Goal: Task Accomplishment & Management: Use online tool/utility

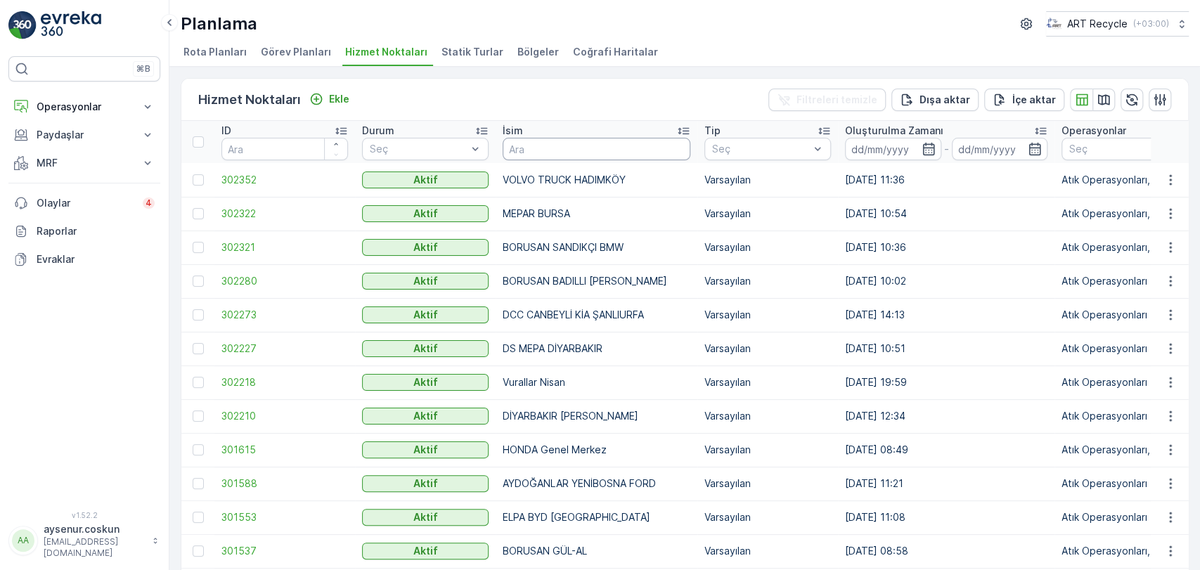
click at [581, 148] on input "text" at bounding box center [597, 149] width 188 height 22
type input "üs"
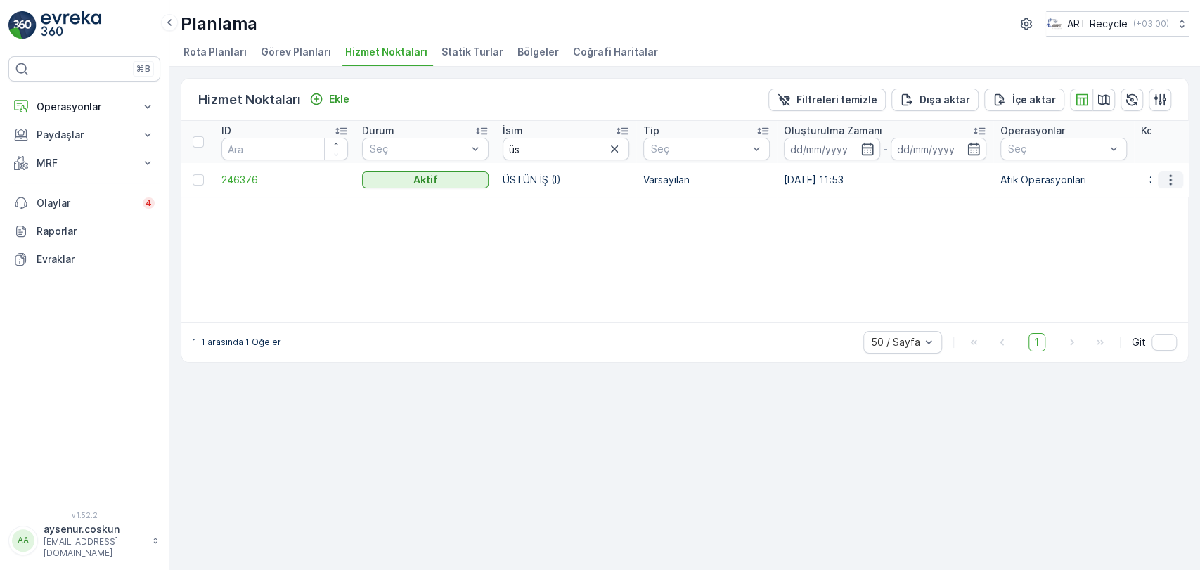
click at [1175, 178] on icon "button" at bounding box center [1170, 180] width 14 height 14
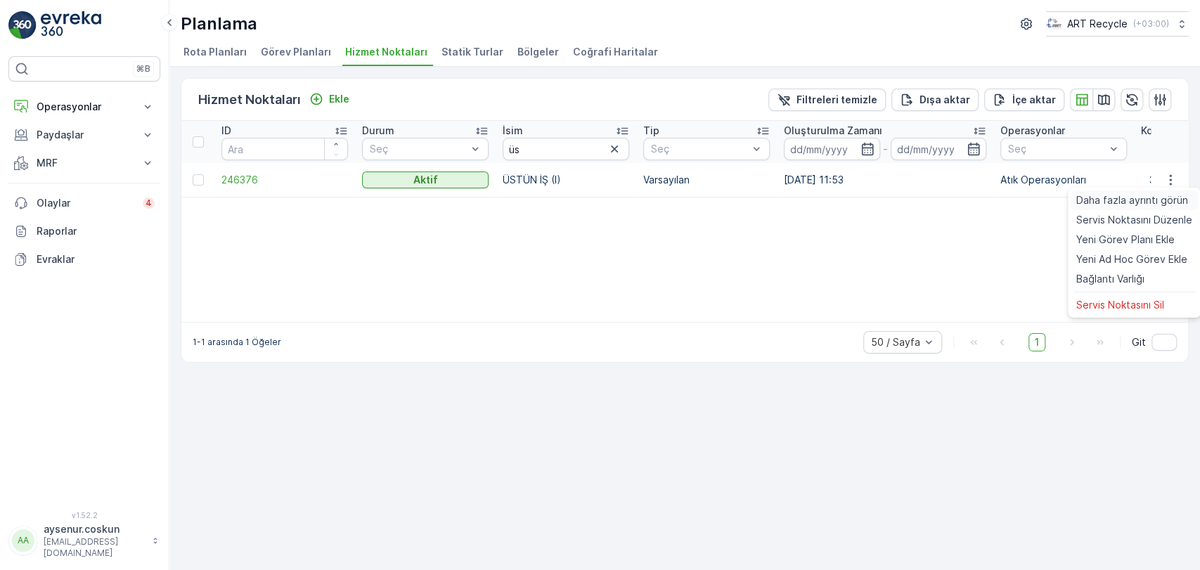
click at [1149, 208] on div "Daha fazla ayrıntı görün" at bounding box center [1133, 200] width 127 height 20
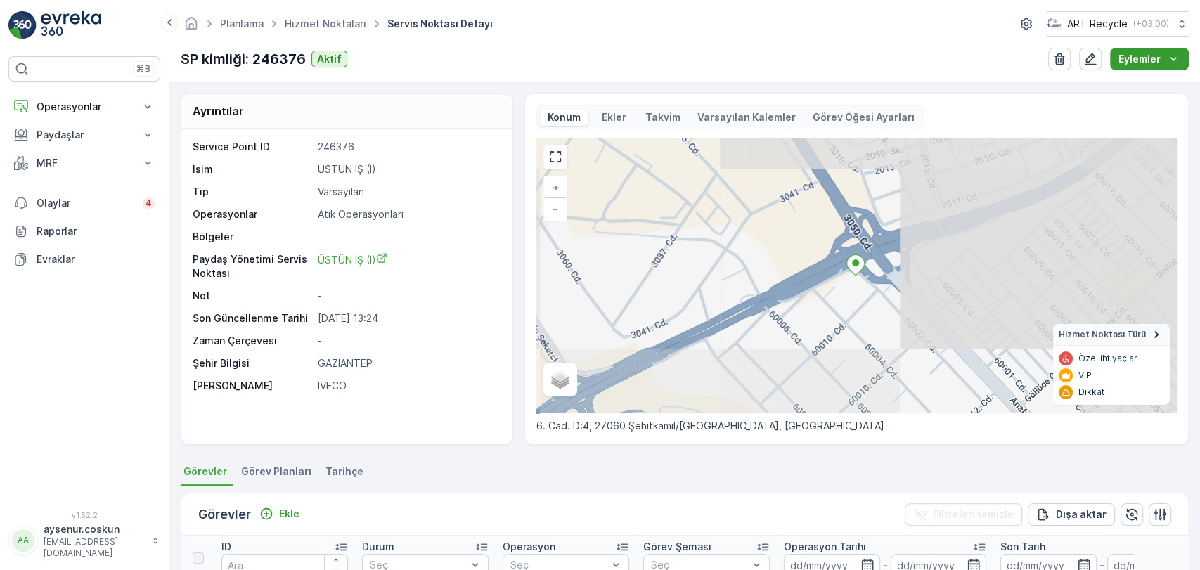
click at [1163, 58] on div "Eylemler" at bounding box center [1149, 59] width 62 height 14
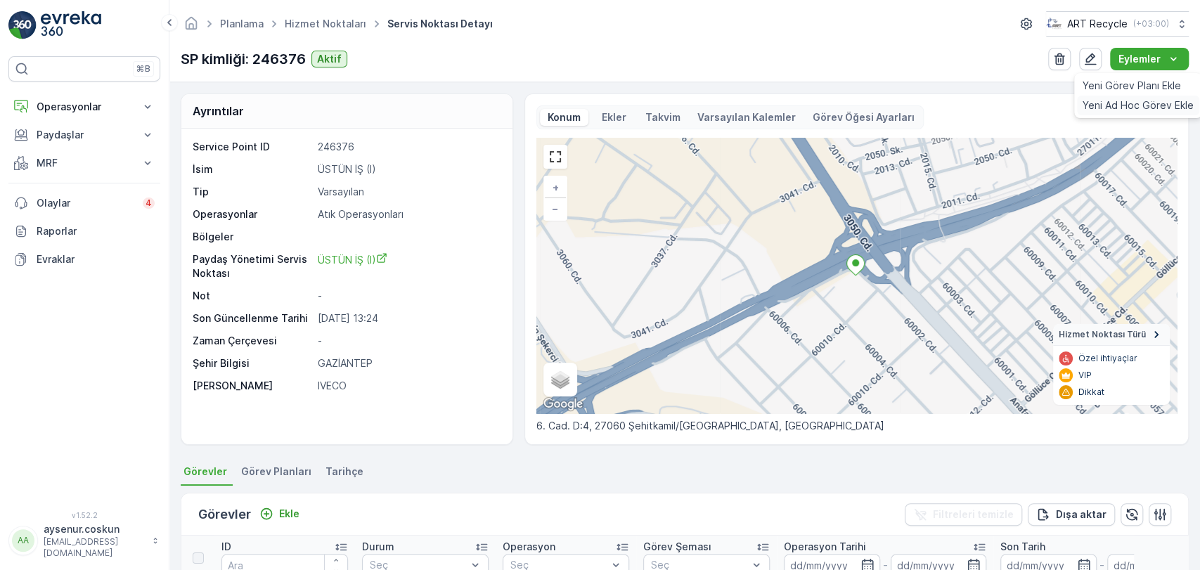
click at [1105, 103] on span "Yeni Ad Hoc Görev Ekle" at bounding box center [1137, 105] width 111 height 14
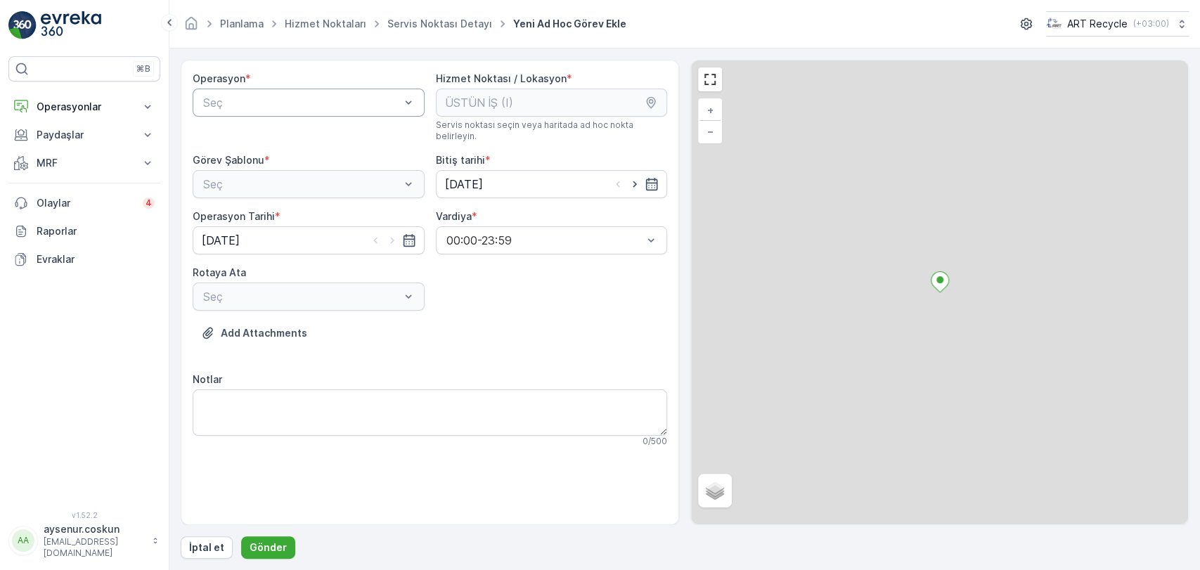
click at [238, 110] on div "Seç" at bounding box center [309, 103] width 232 height 28
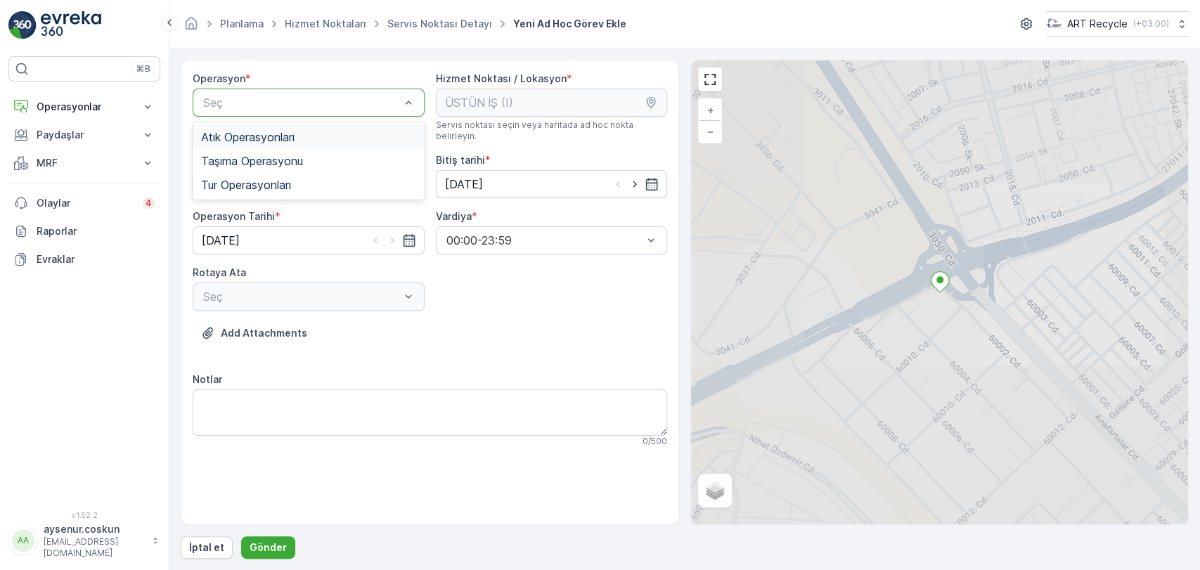
click at [241, 141] on span "Atık Operasyonları" at bounding box center [247, 137] width 93 height 13
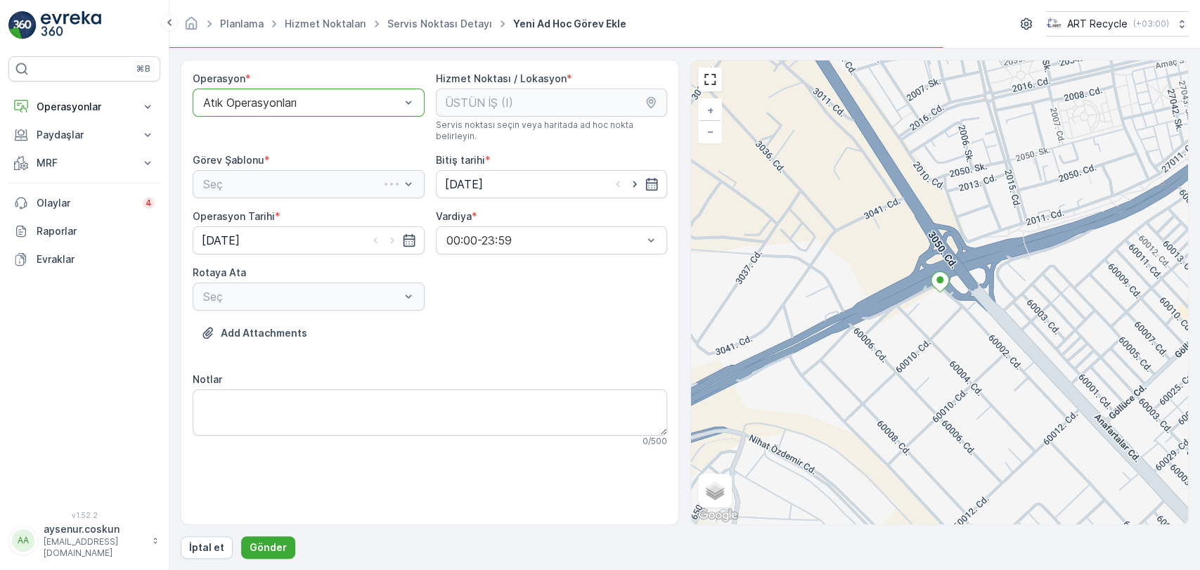
click at [251, 176] on div "Seç" at bounding box center [309, 184] width 232 height 28
click at [248, 212] on span "Atık Toplama" at bounding box center [234, 218] width 67 height 13
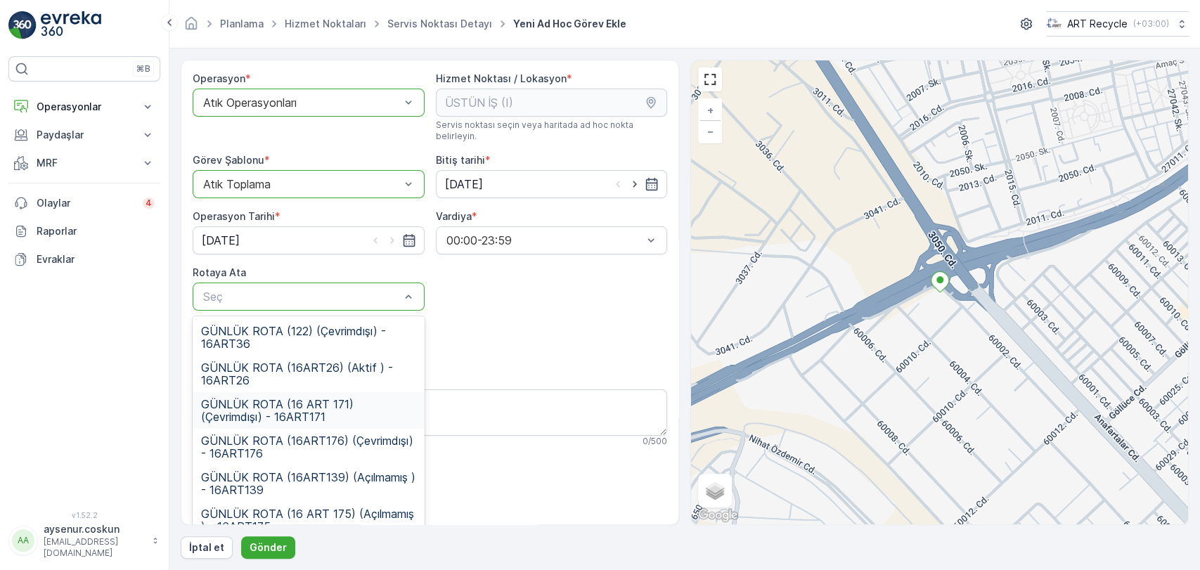
click at [299, 401] on span "GÜNLÜK ROTA (16 ART 171) (Çevrimdışı) - 16ART171" at bounding box center [308, 410] width 215 height 25
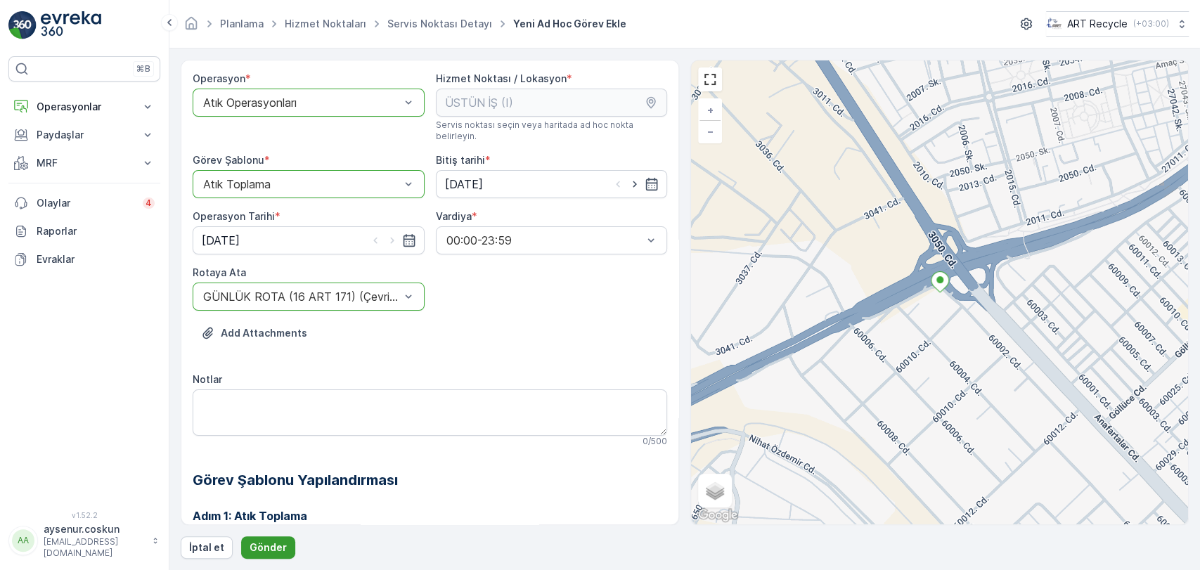
click at [270, 546] on p "Gönder" at bounding box center [268, 548] width 37 height 14
